Goal: Navigation & Orientation: Understand site structure

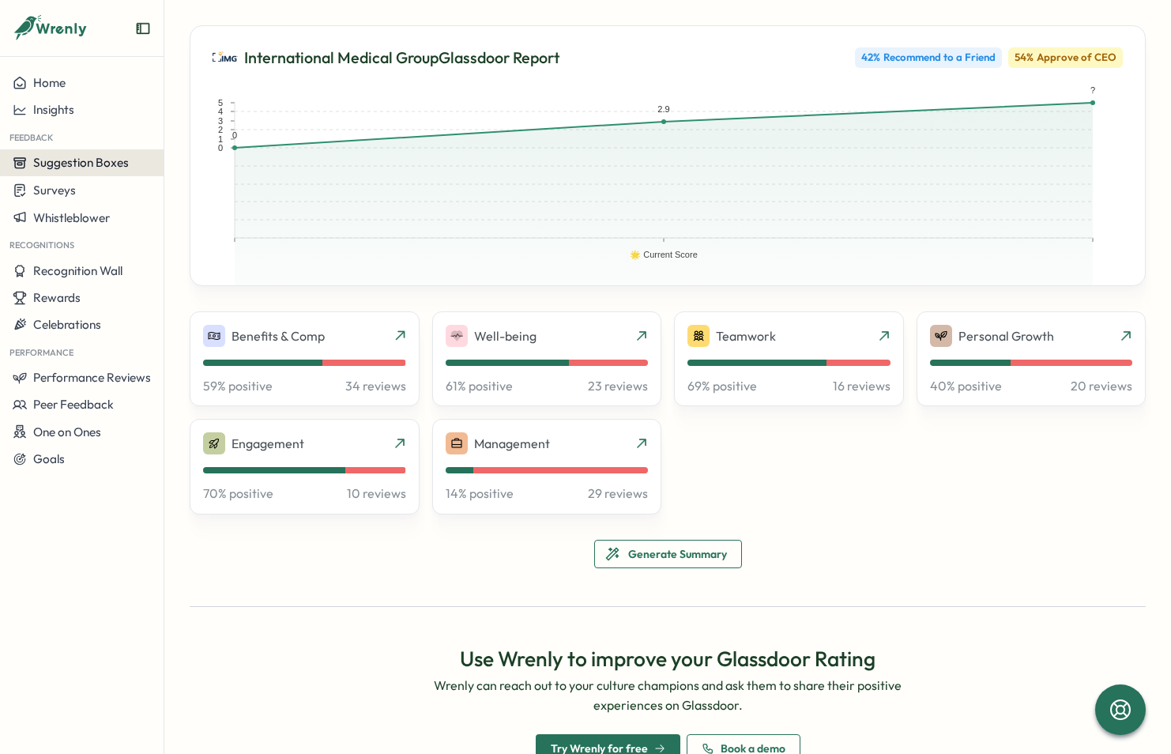
click at [82, 159] on span "Suggestion Boxes" at bounding box center [81, 162] width 96 height 15
click at [47, 103] on span "Insights" at bounding box center [53, 109] width 41 height 15
click at [119, 167] on span "Suggestion Boxes" at bounding box center [81, 162] width 96 height 15
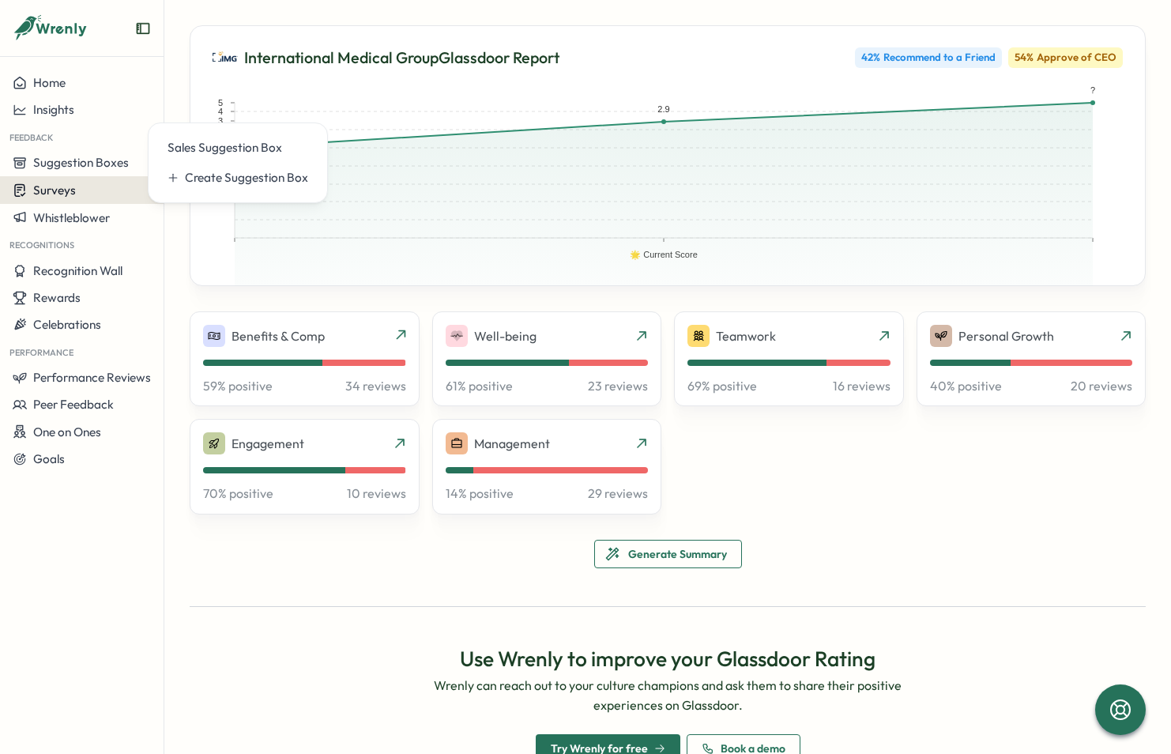
click at [93, 196] on div "Surveys" at bounding box center [82, 190] width 138 height 15
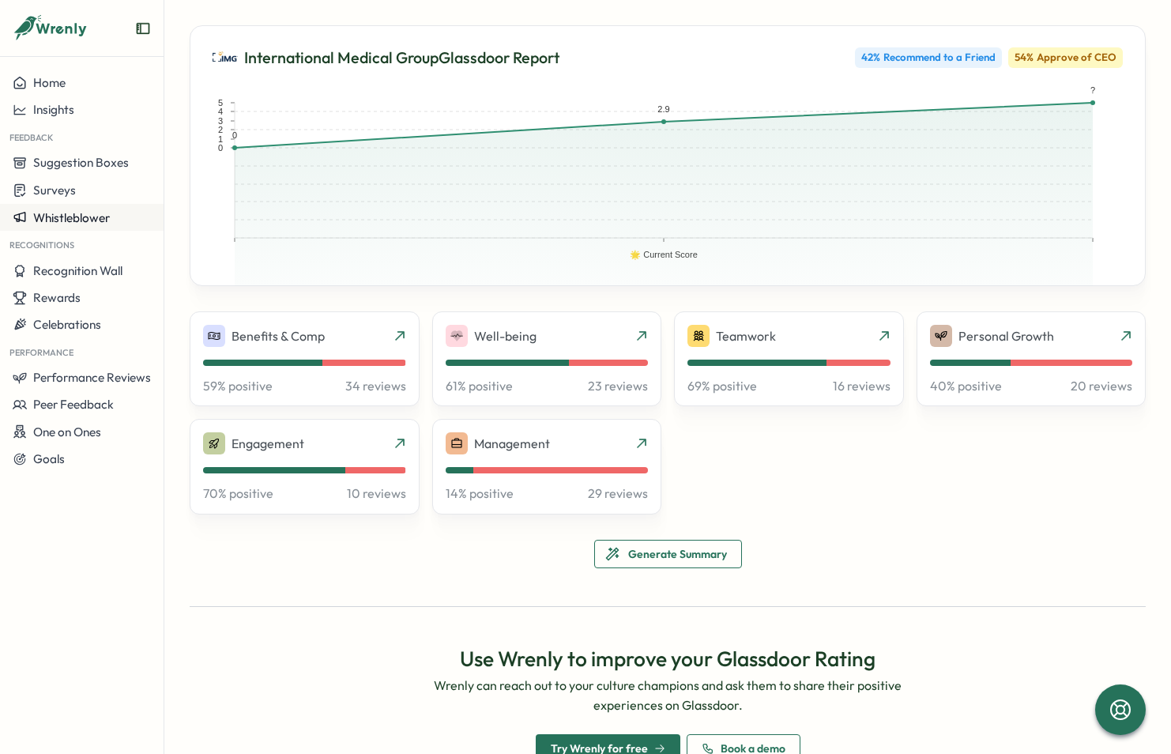
click at [93, 221] on span "Whistleblower" at bounding box center [71, 217] width 77 height 15
click at [1137, 25] on icon "Close notification" at bounding box center [1136, 28] width 13 height 13
click at [124, 271] on div "Recognition Wall" at bounding box center [82, 271] width 138 height 14
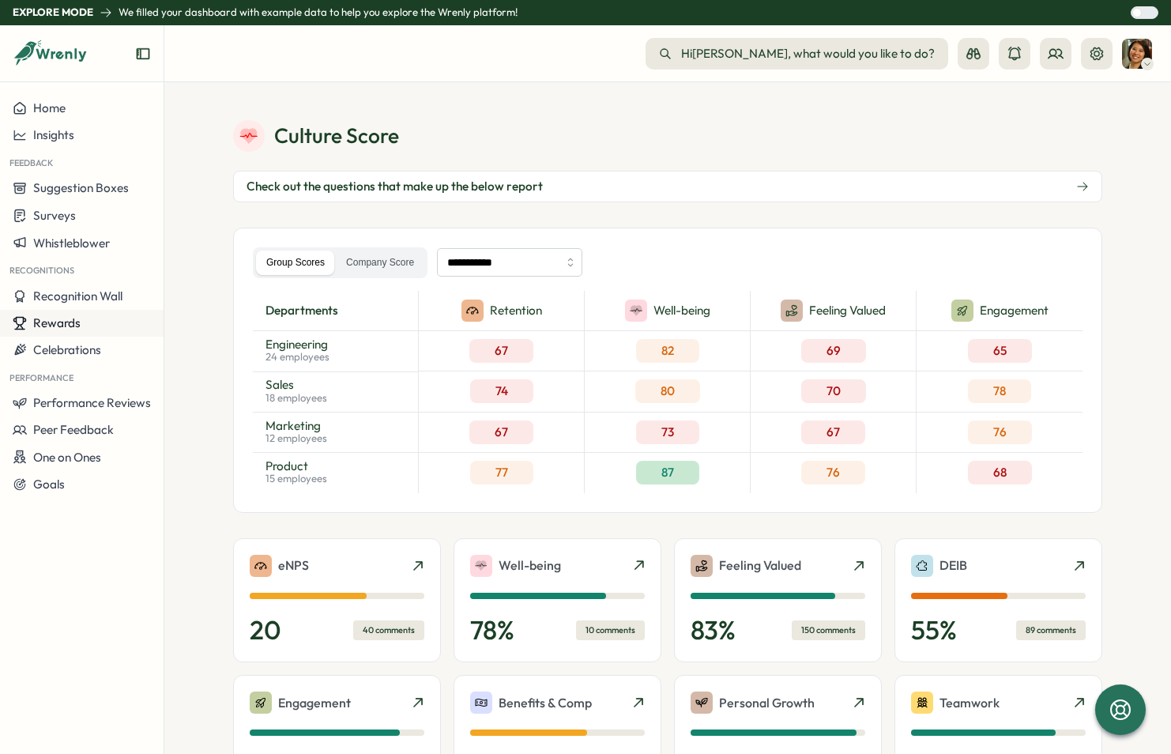
click at [74, 320] on span "Rewards" at bounding box center [56, 322] width 47 height 15
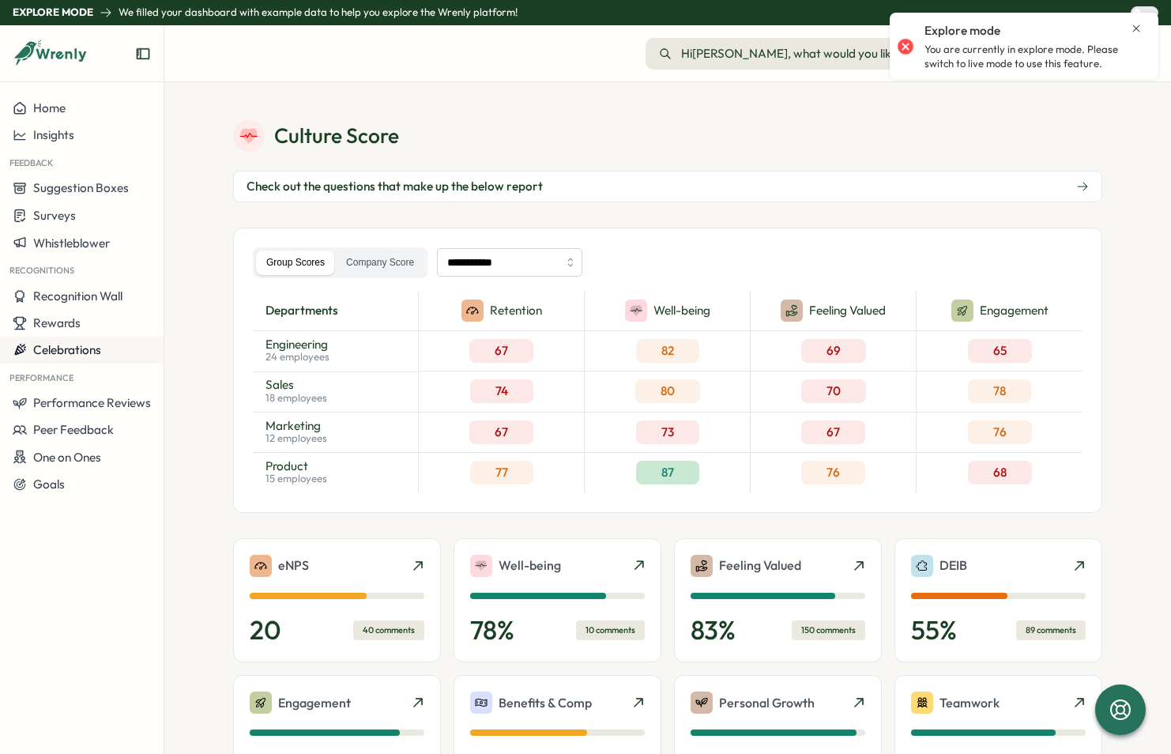
click at [81, 360] on button "Celebrations" at bounding box center [82, 350] width 164 height 27
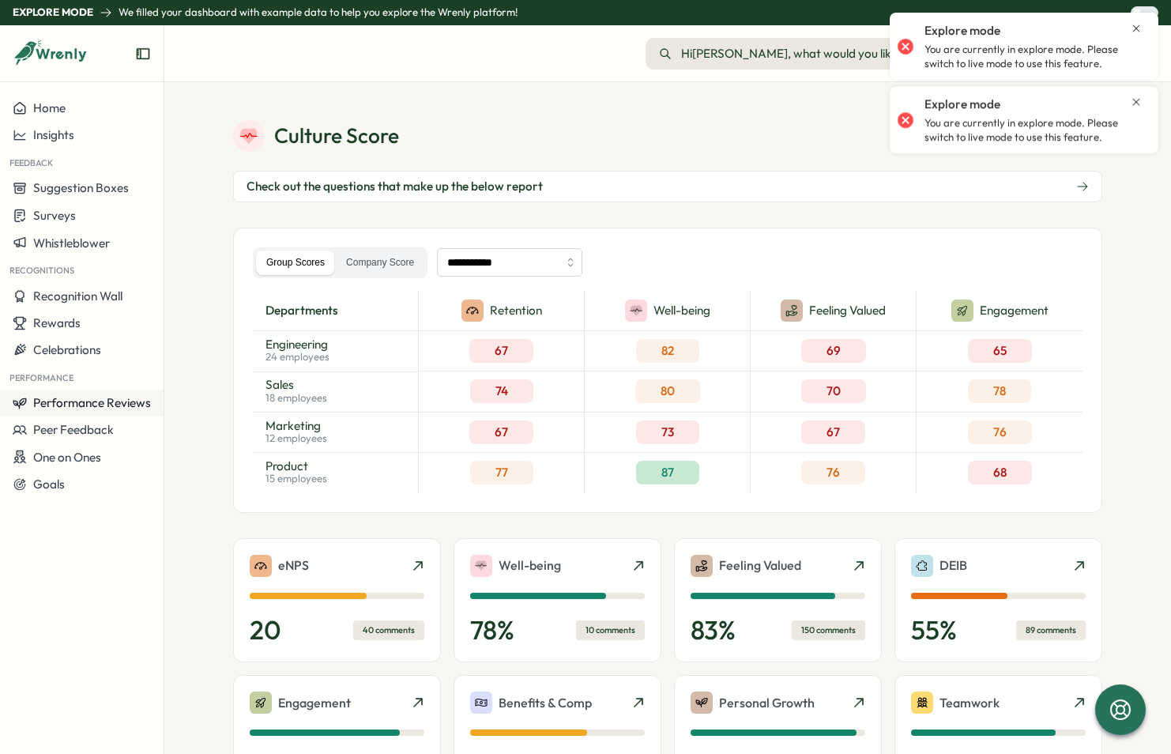
click at [122, 405] on span "Performance Reviews" at bounding box center [92, 402] width 118 height 15
